Goal: Go to known website: Access a specific website the user already knows

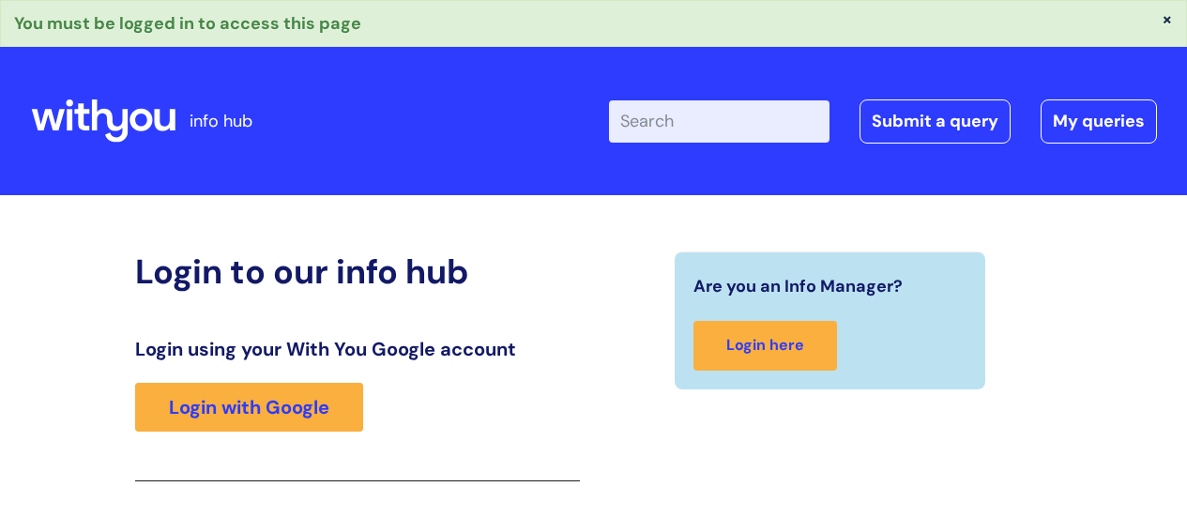
scroll to position [332, 0]
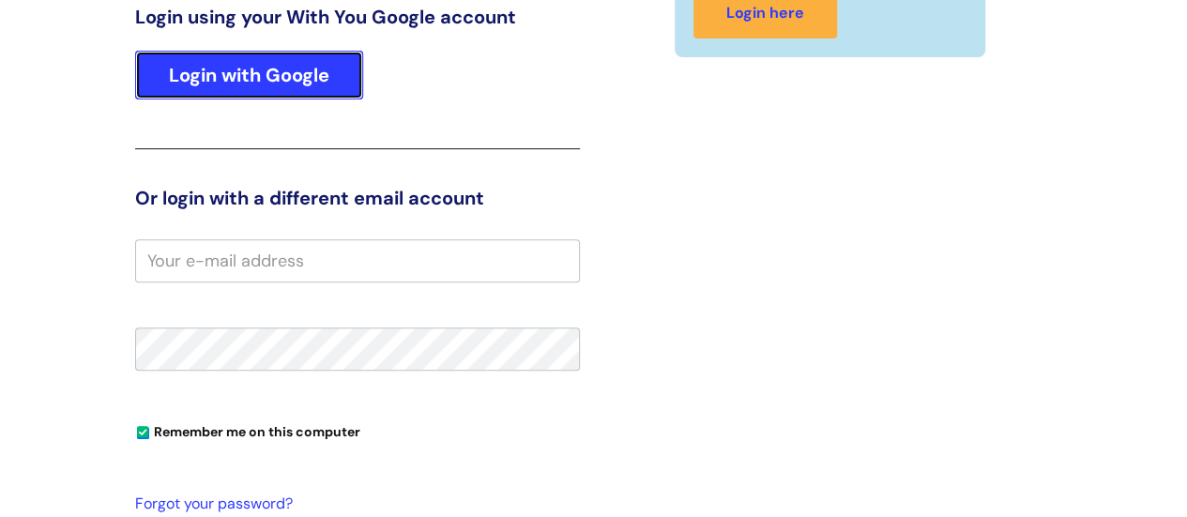
click at [313, 65] on link "Login with Google" at bounding box center [249, 75] width 228 height 49
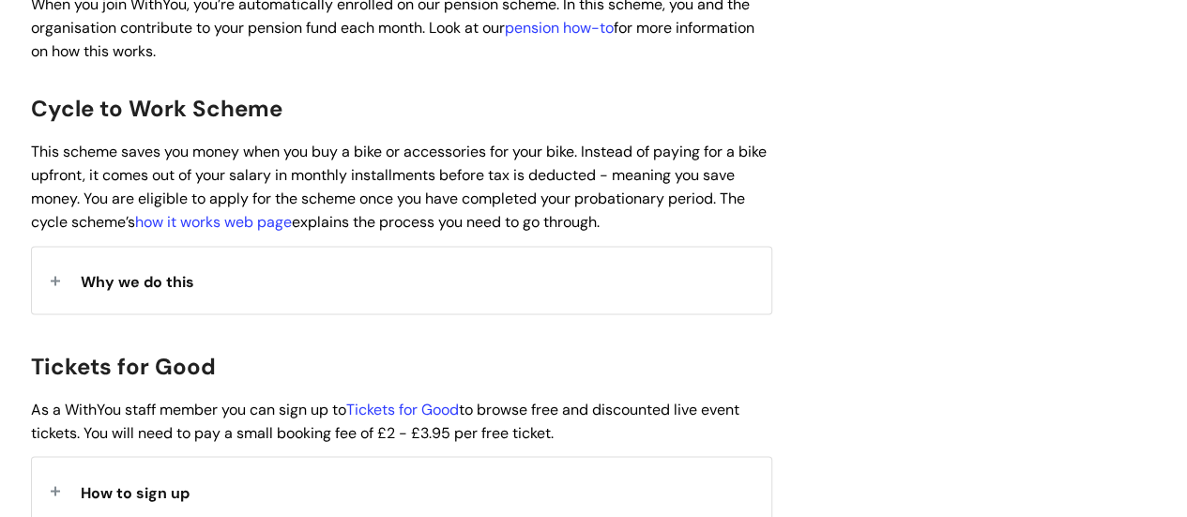
scroll to position [1469, 0]
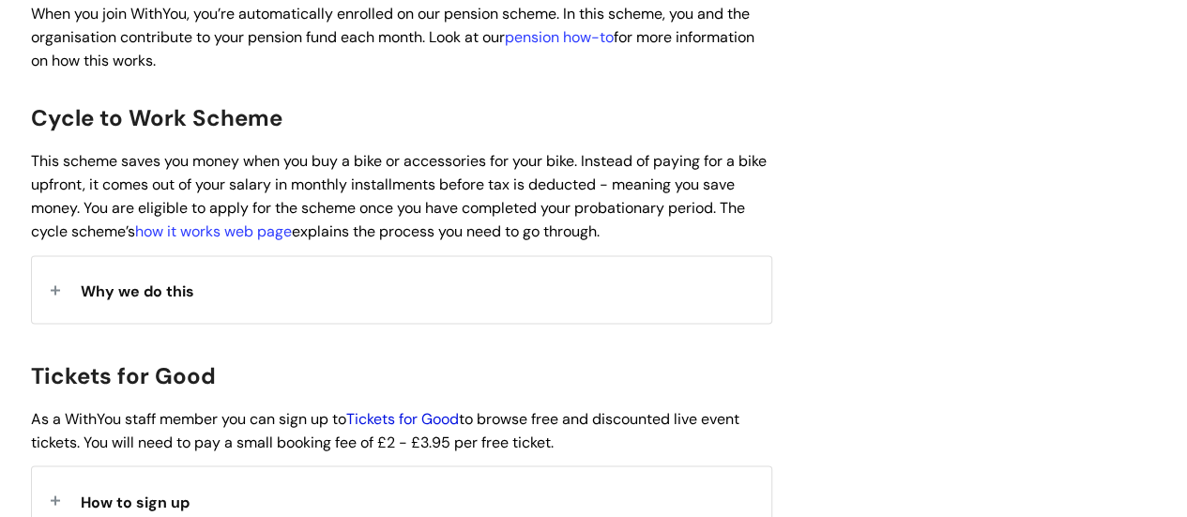
click at [399, 408] on link "Tickets for Good" at bounding box center [402, 418] width 113 height 20
